Goal: Understand process/instructions: Learn about a topic

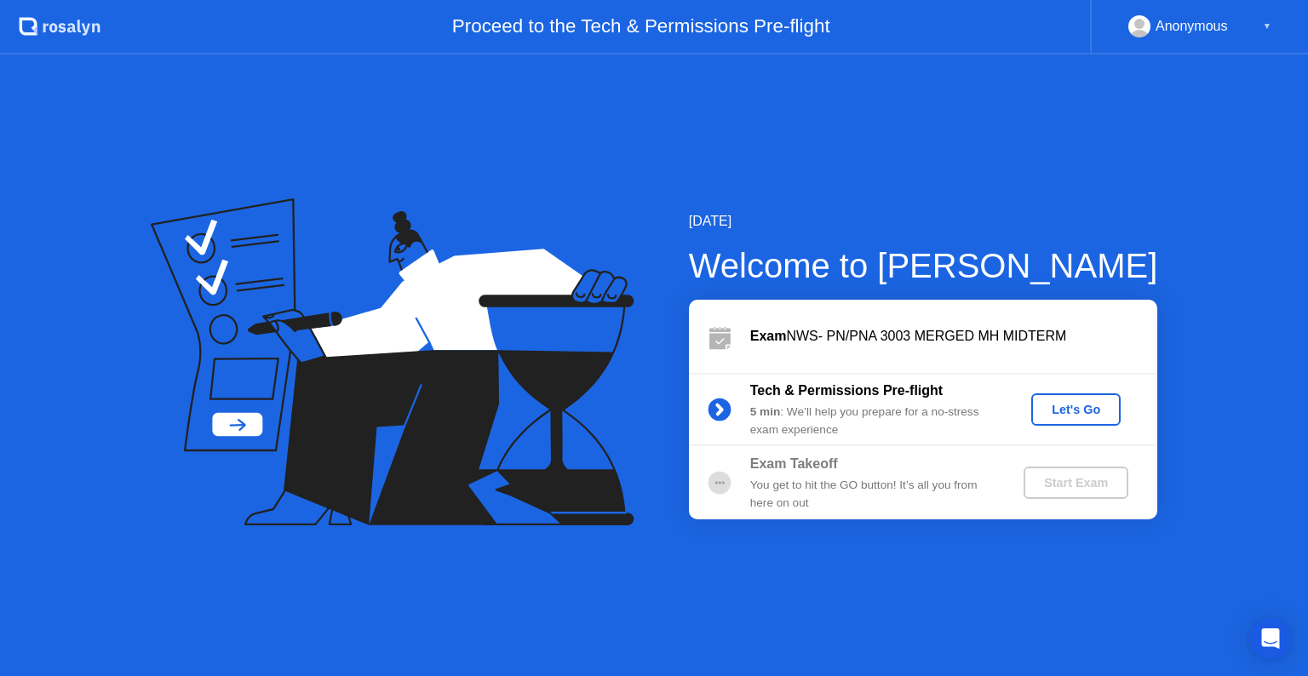
click at [1074, 412] on div "Let's Go" at bounding box center [1076, 410] width 76 height 14
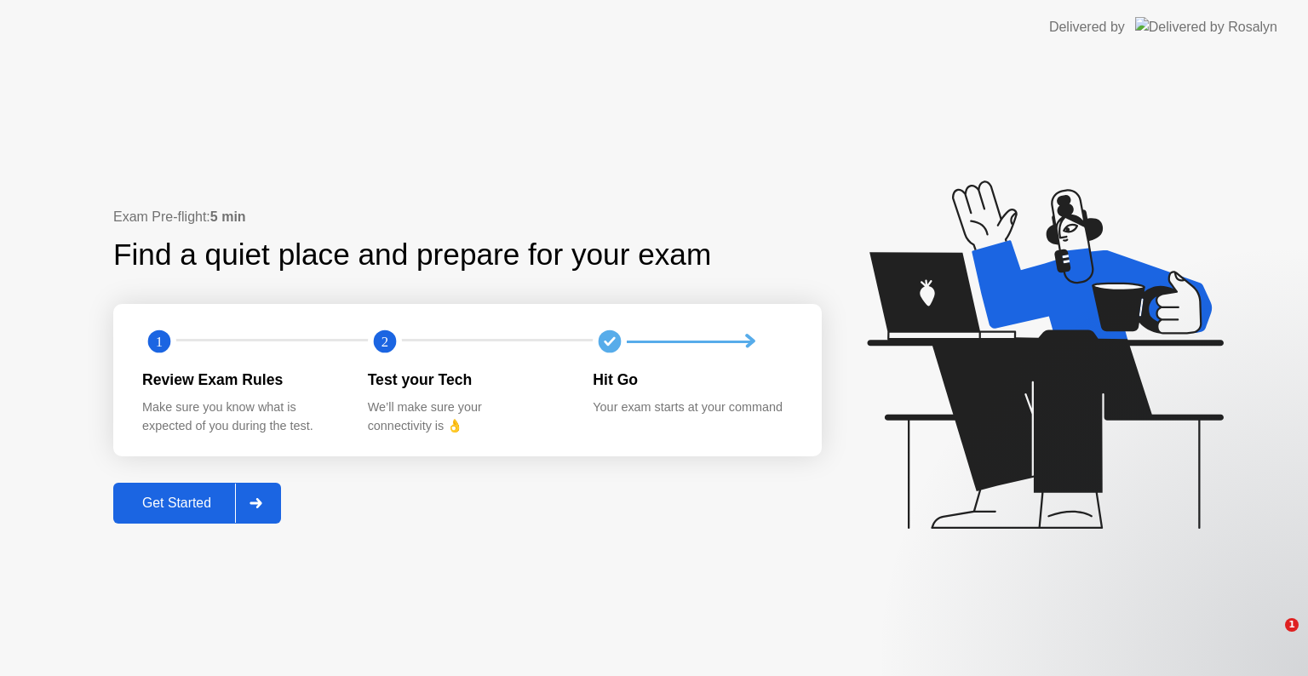
click at [266, 505] on div at bounding box center [255, 503] width 41 height 39
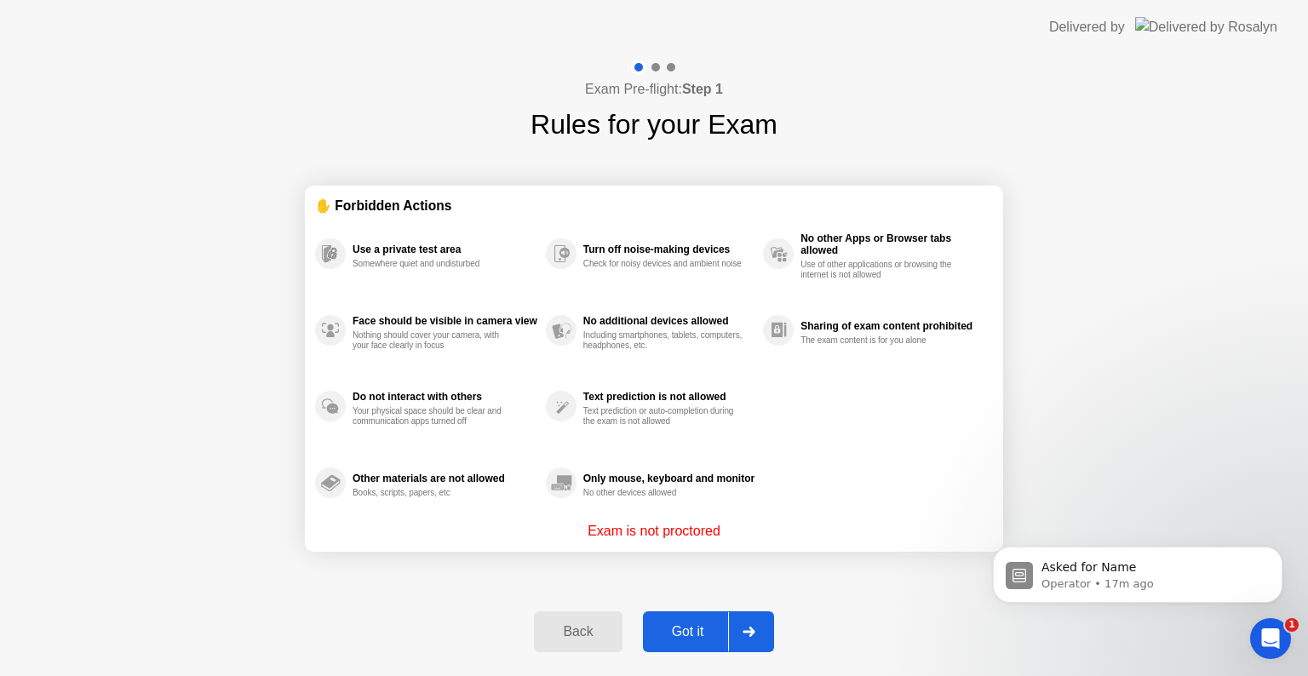
click at [746, 631] on icon at bounding box center [748, 632] width 12 height 10
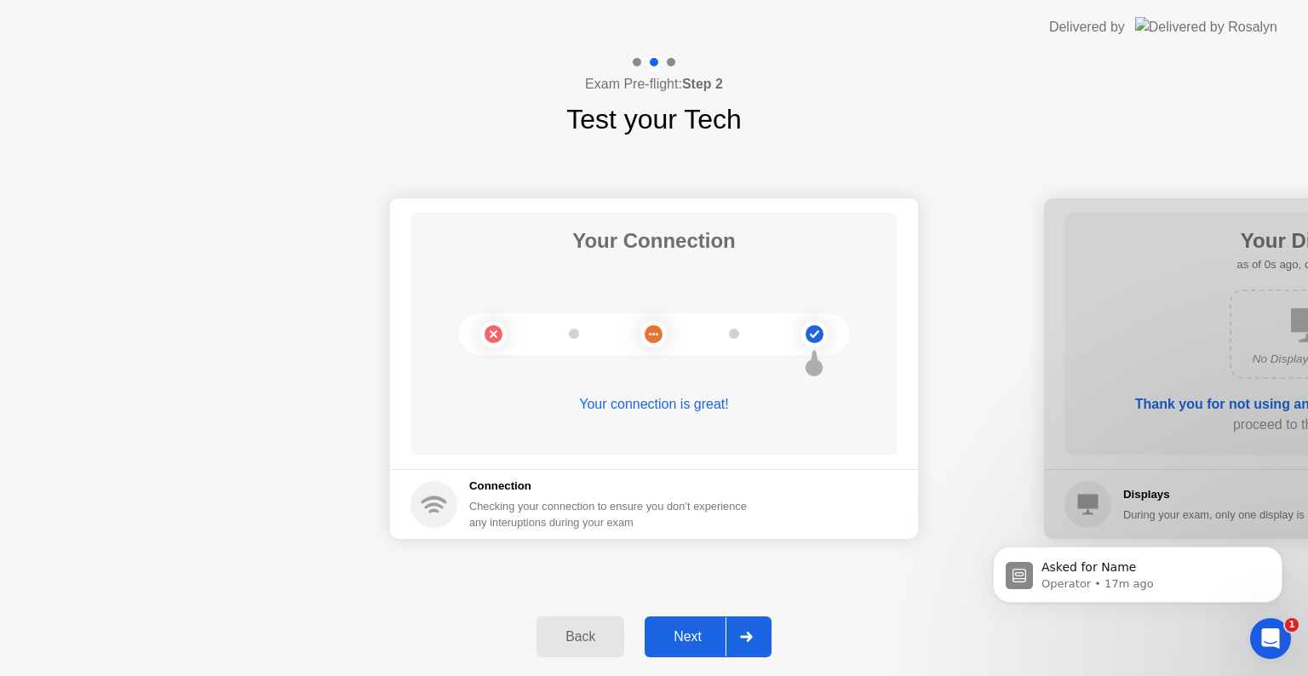
click at [746, 632] on icon at bounding box center [746, 637] width 13 height 10
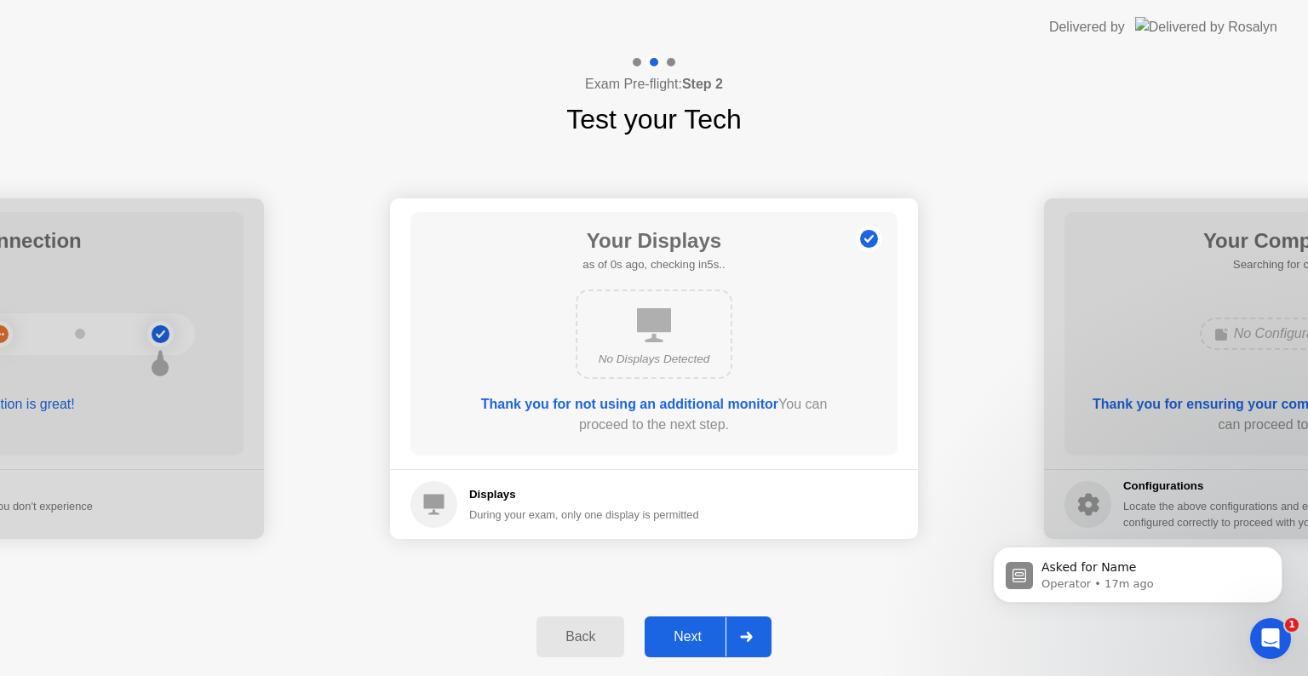
click at [746, 632] on icon at bounding box center [746, 637] width 13 height 10
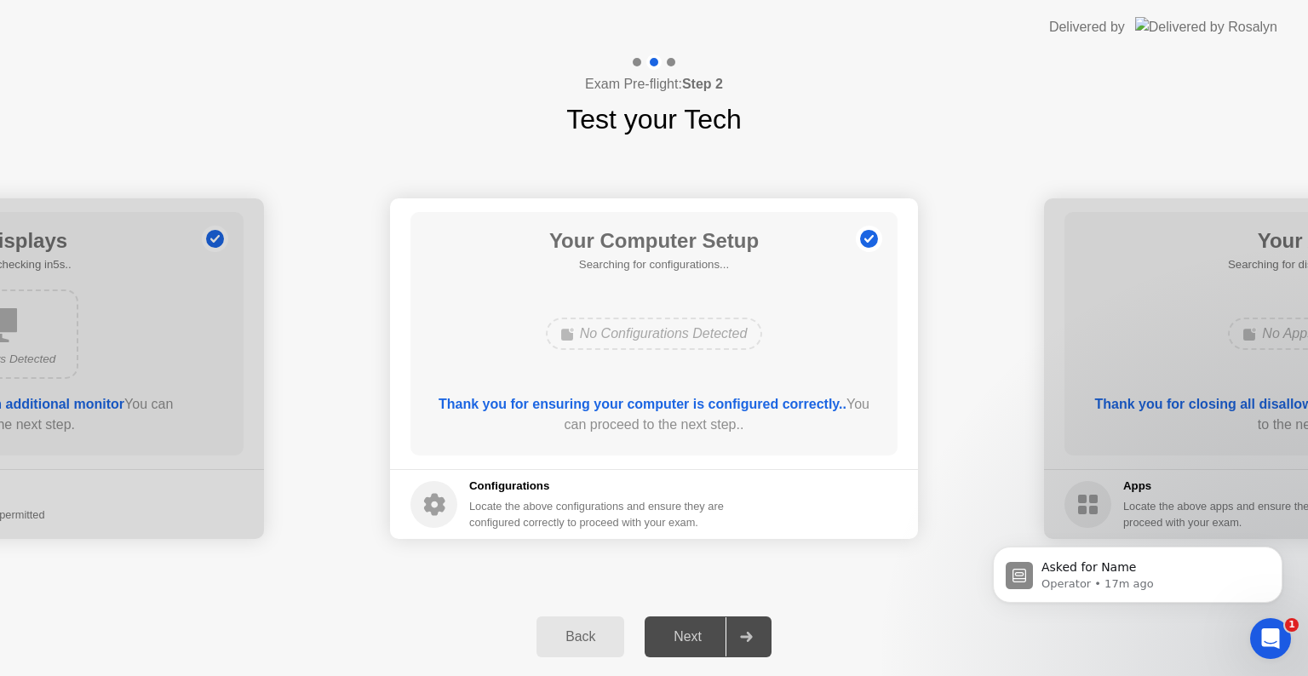
click at [746, 632] on icon at bounding box center [746, 637] width 13 height 10
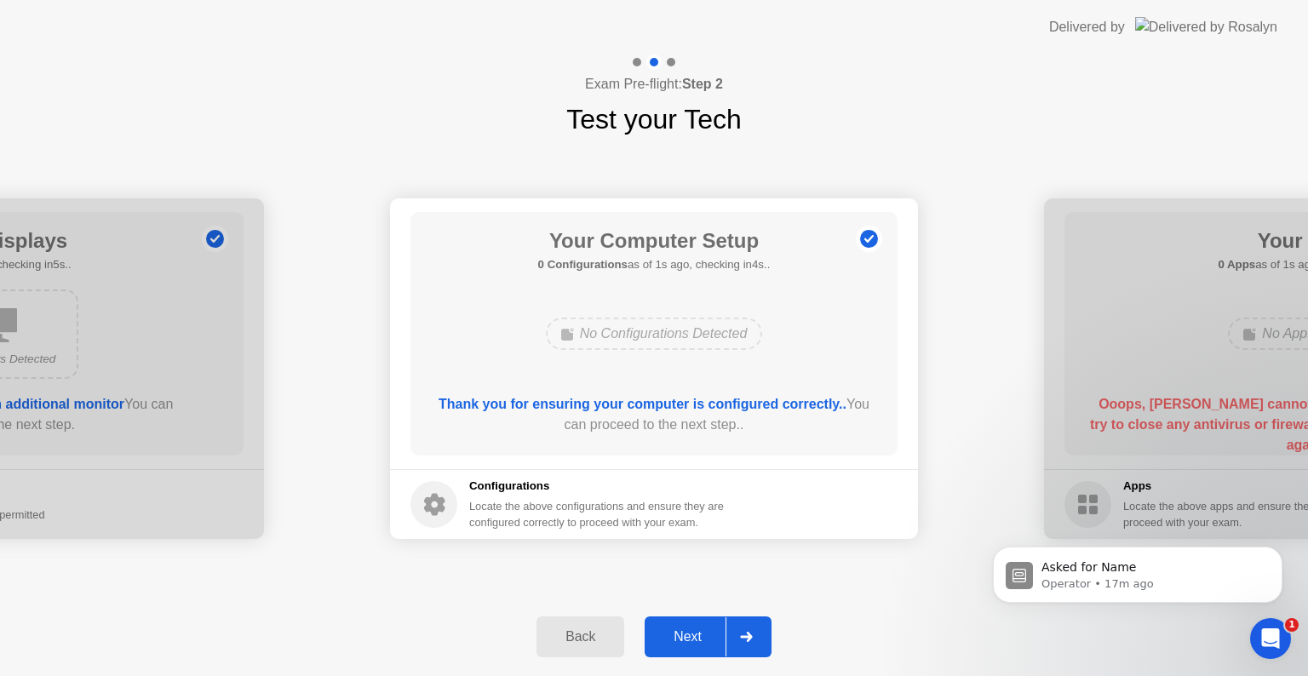
click at [746, 632] on icon at bounding box center [746, 637] width 13 height 10
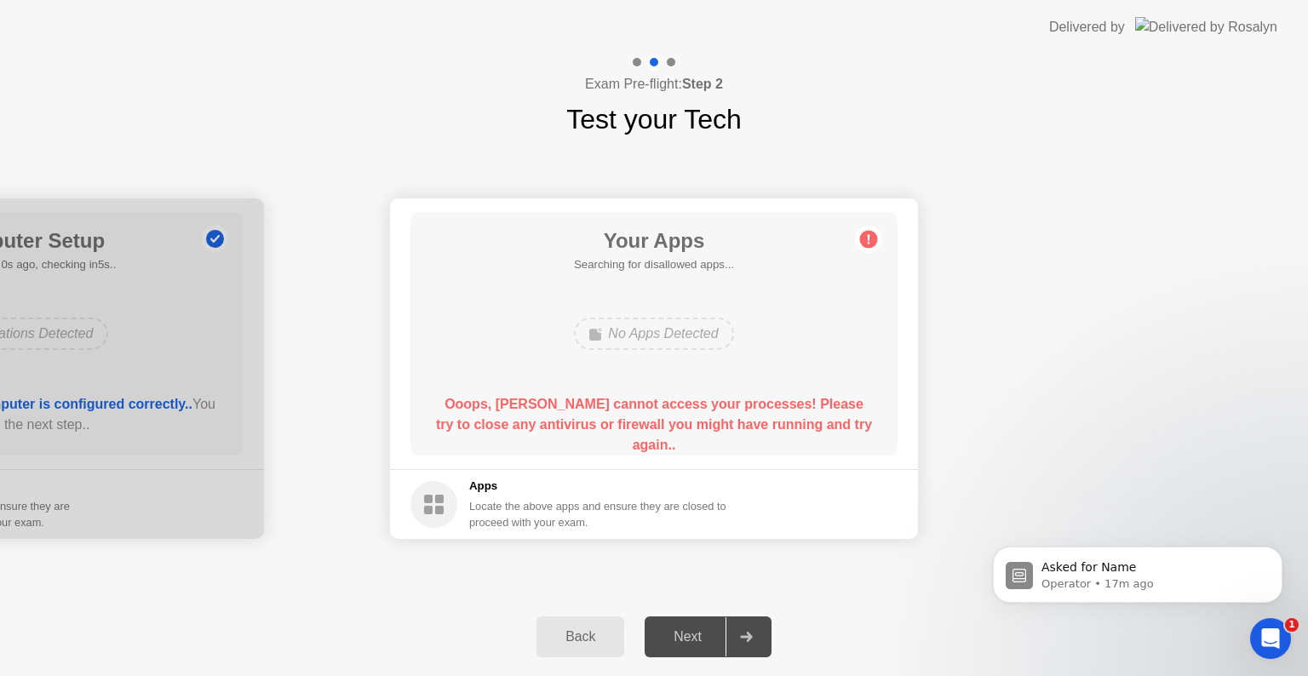
click at [746, 632] on icon at bounding box center [746, 637] width 13 height 10
click at [665, 312] on div "No Apps Detected" at bounding box center [654, 334] width 390 height 46
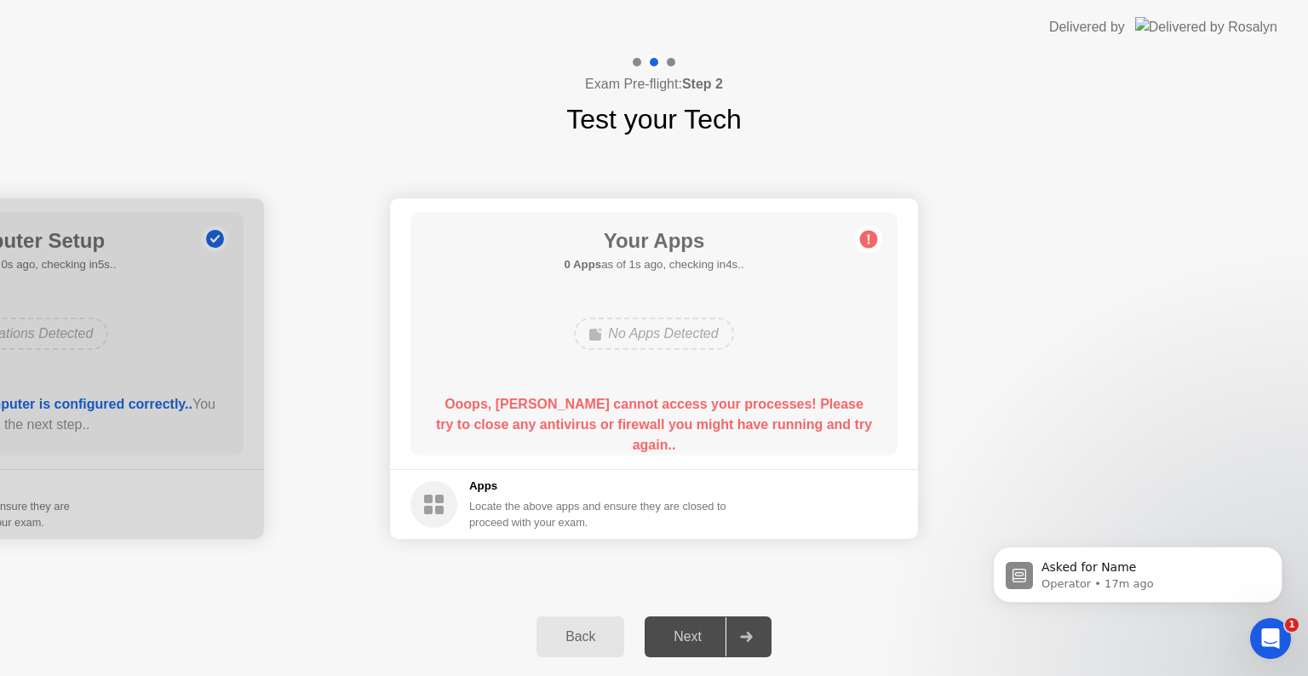
click at [665, 312] on div "No Apps Detected" at bounding box center [654, 334] width 390 height 46
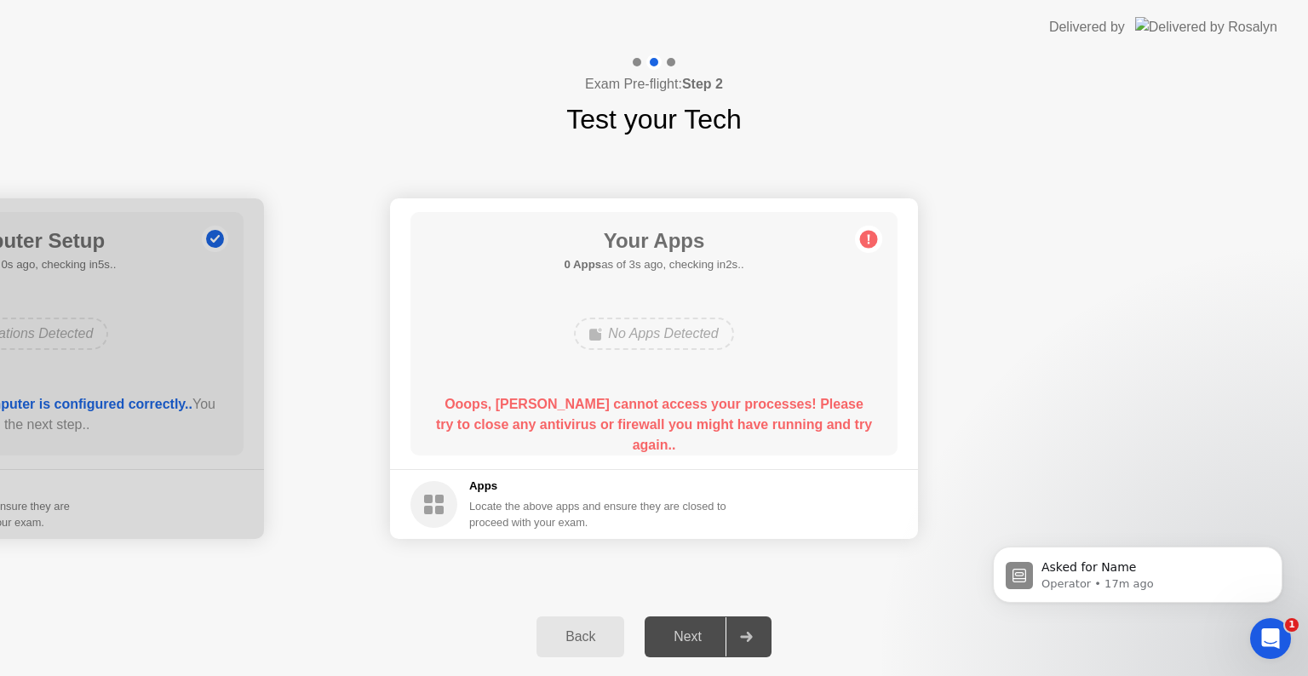
click at [872, 235] on circle at bounding box center [869, 240] width 18 height 18
click at [871, 238] on circle at bounding box center [869, 240] width 18 height 18
